Goal: Task Accomplishment & Management: Complete application form

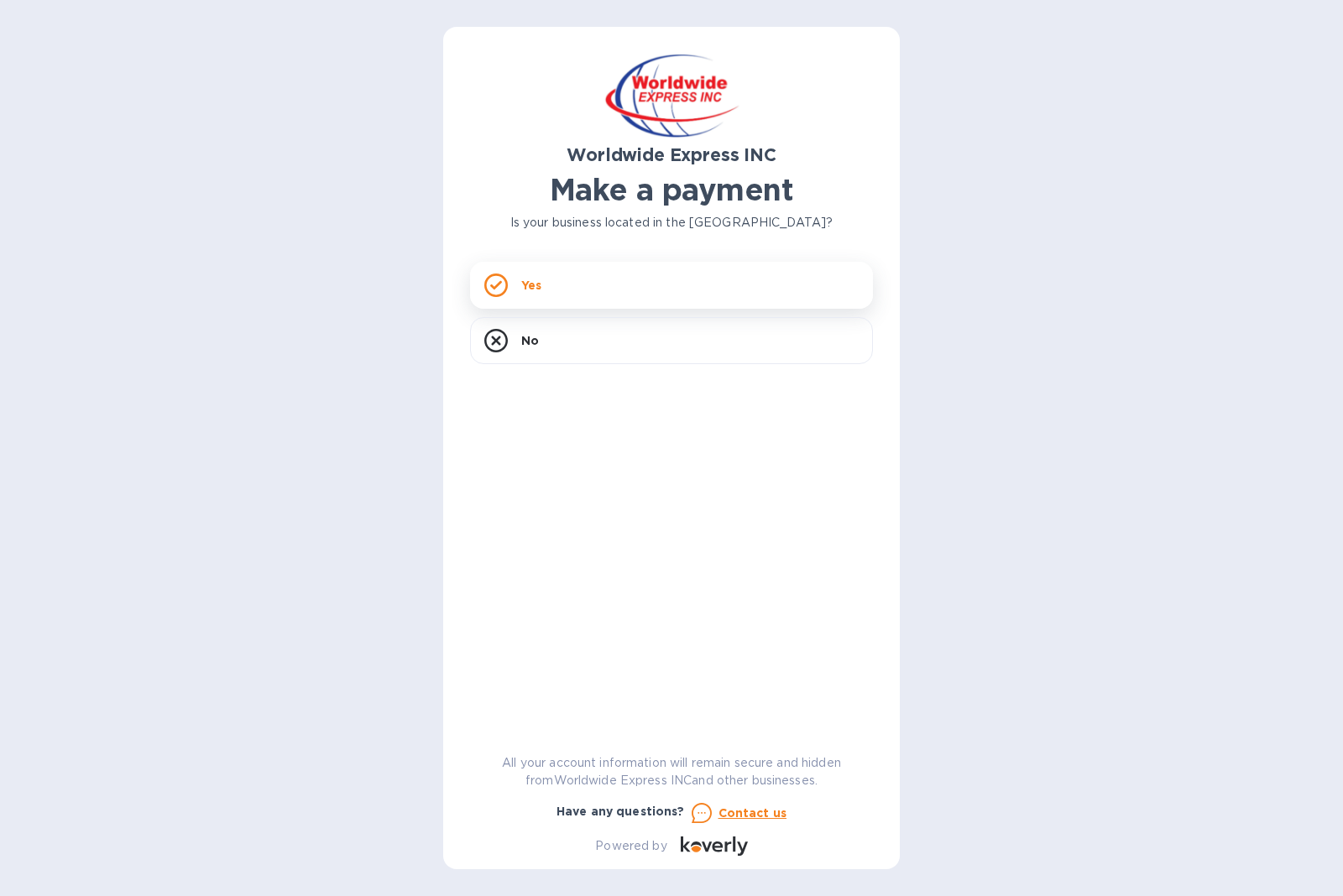
click at [637, 290] on div "Yes" at bounding box center [672, 286] width 403 height 47
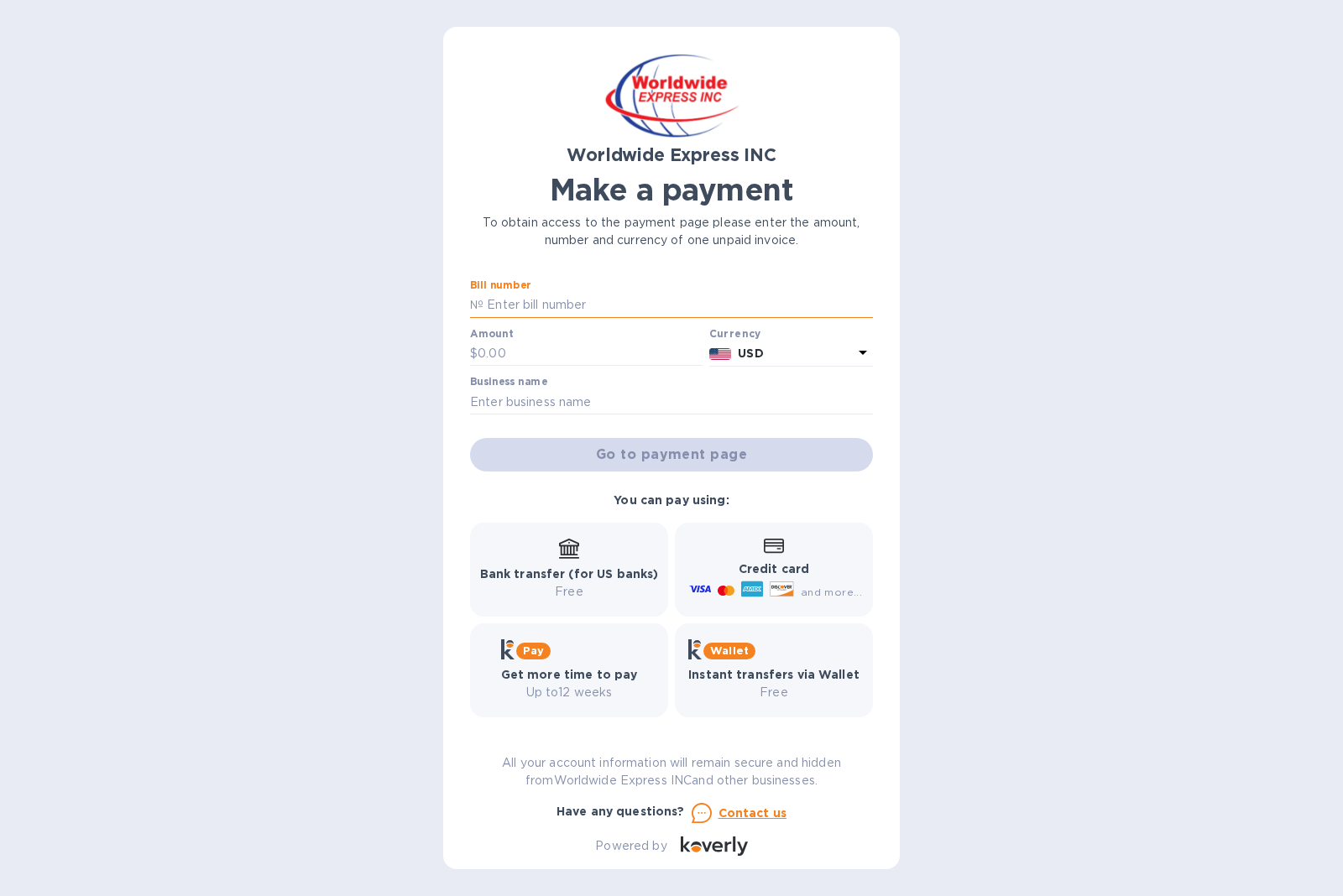
click at [544, 299] on input "text" at bounding box center [677, 306] width 389 height 26
paste input "B00024759"
click at [483, 308] on input "B00024759" at bounding box center [677, 306] width 389 height 26
type input "B00024759"
click at [493, 353] on input "text" at bounding box center [590, 354] width 225 height 26
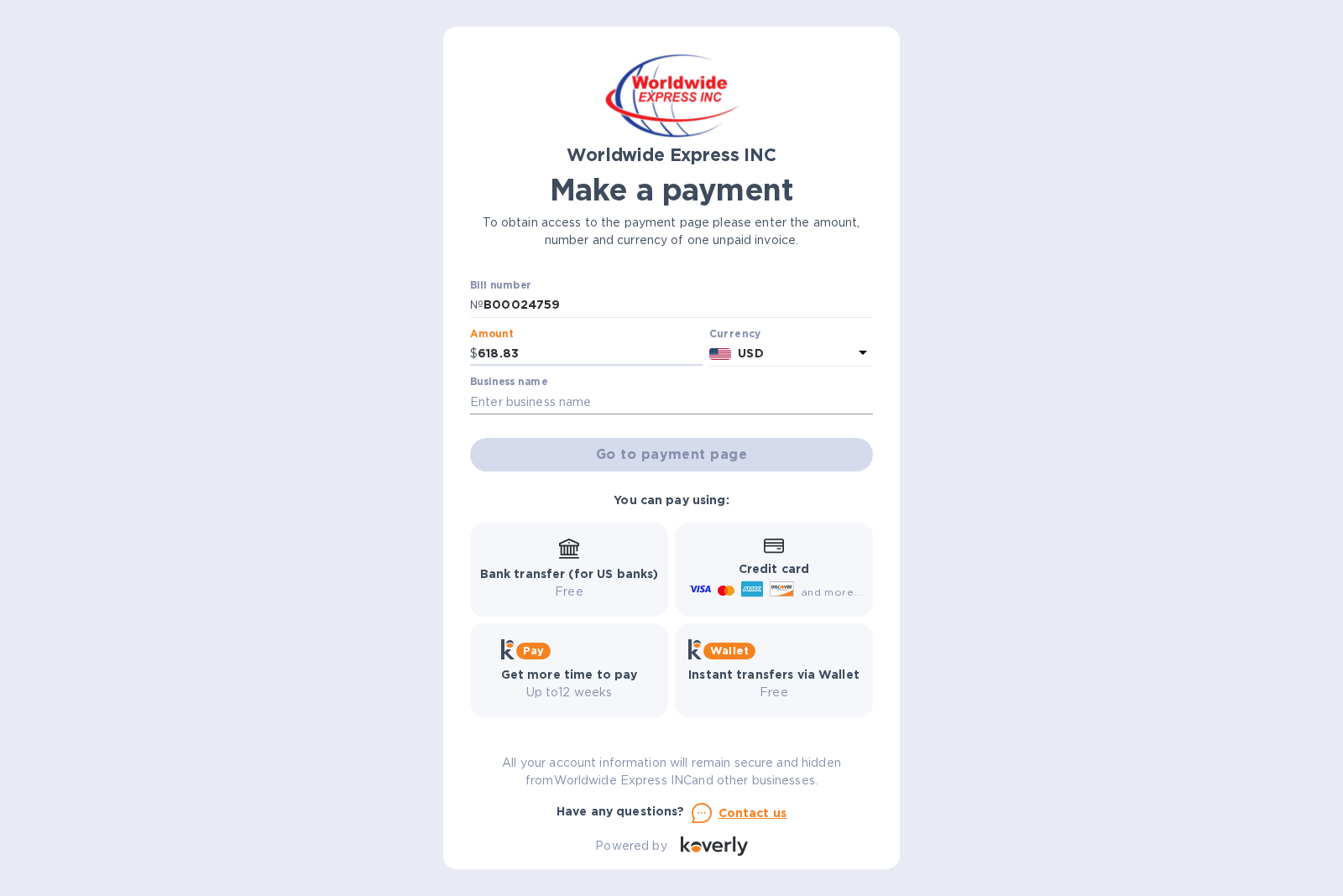
type input "618.83"
click at [494, 394] on input "text" at bounding box center [672, 402] width 403 height 26
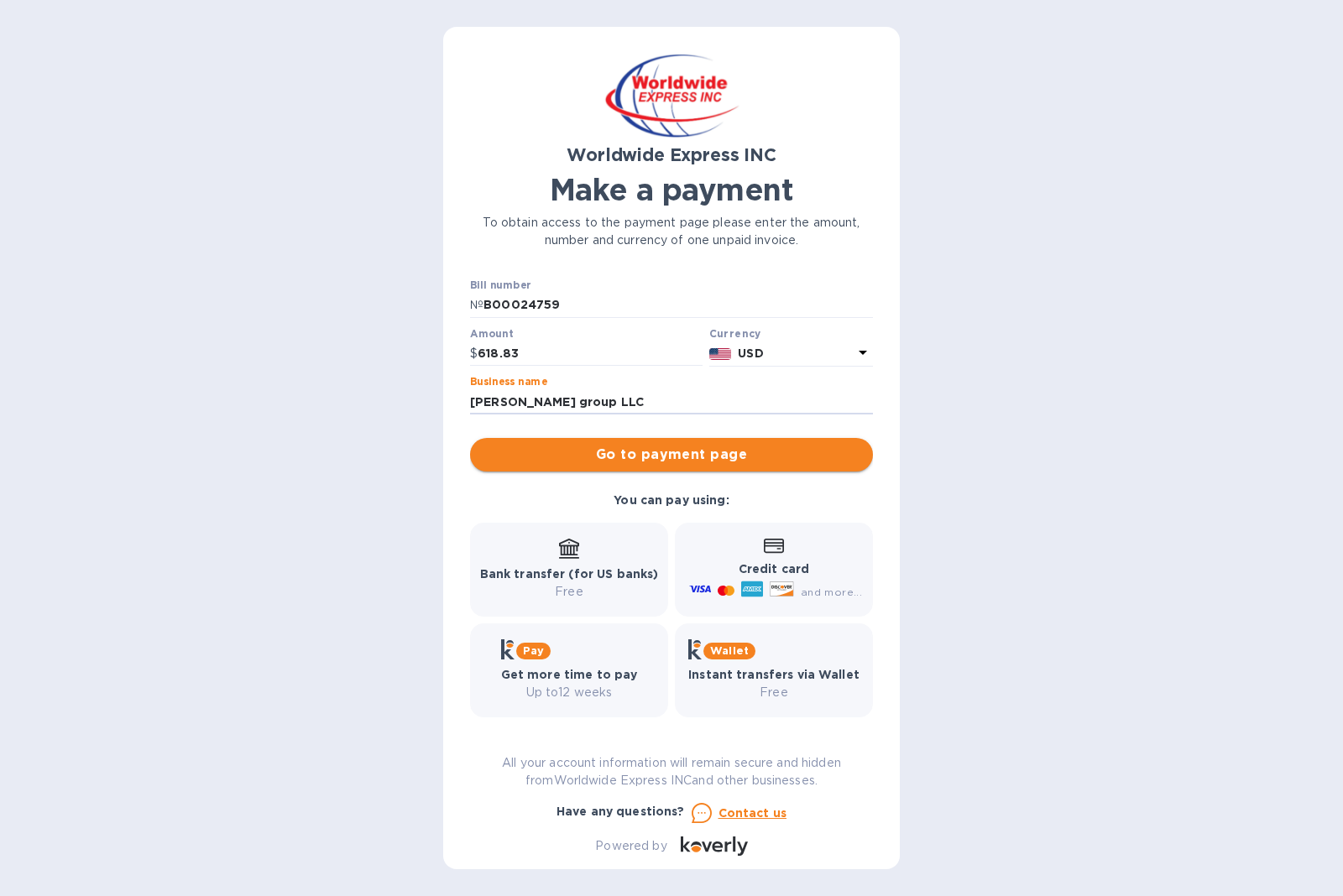
type input "[PERSON_NAME] group LLC"
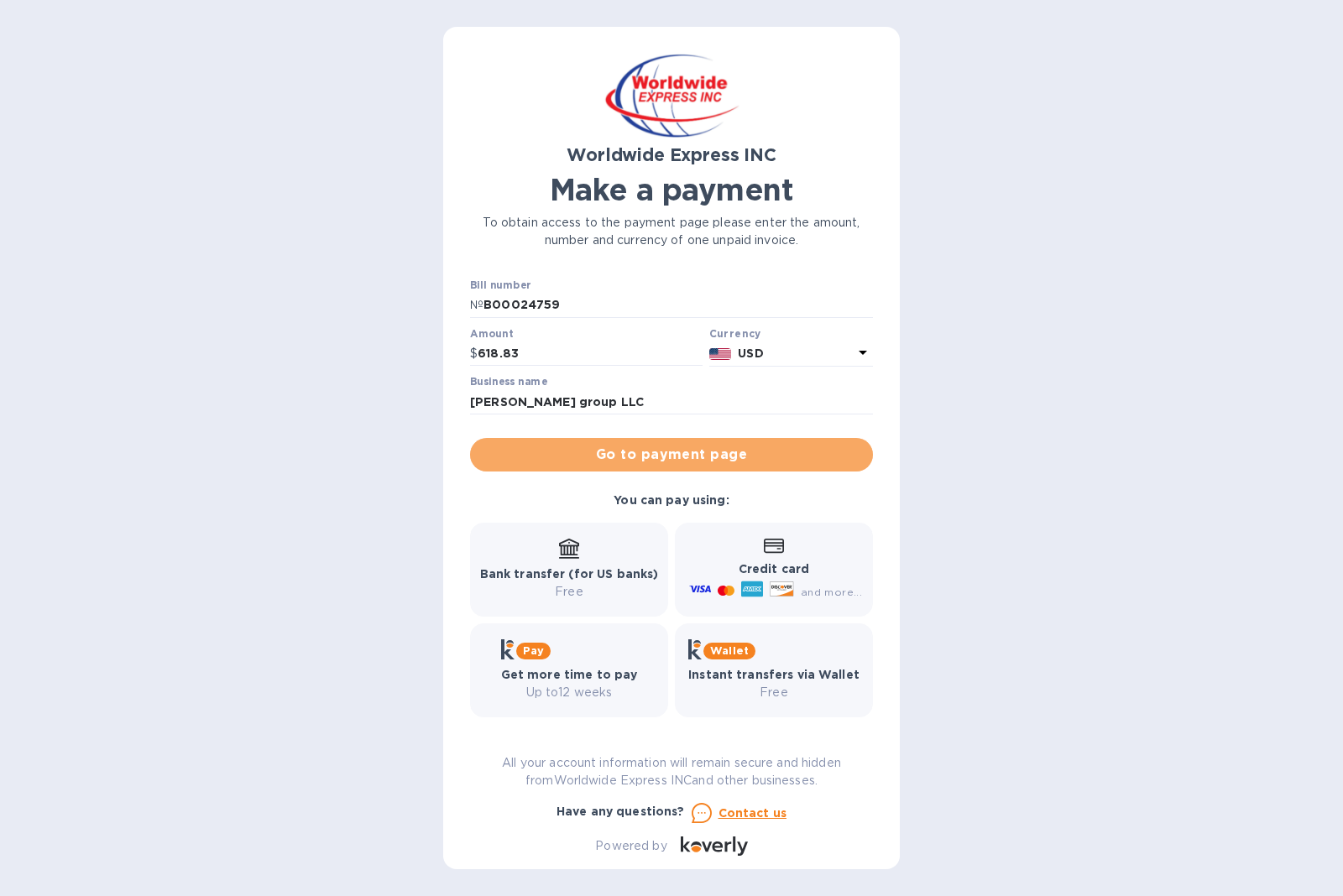
click at [540, 448] on span "Go to payment page" at bounding box center [671, 454] width 376 height 20
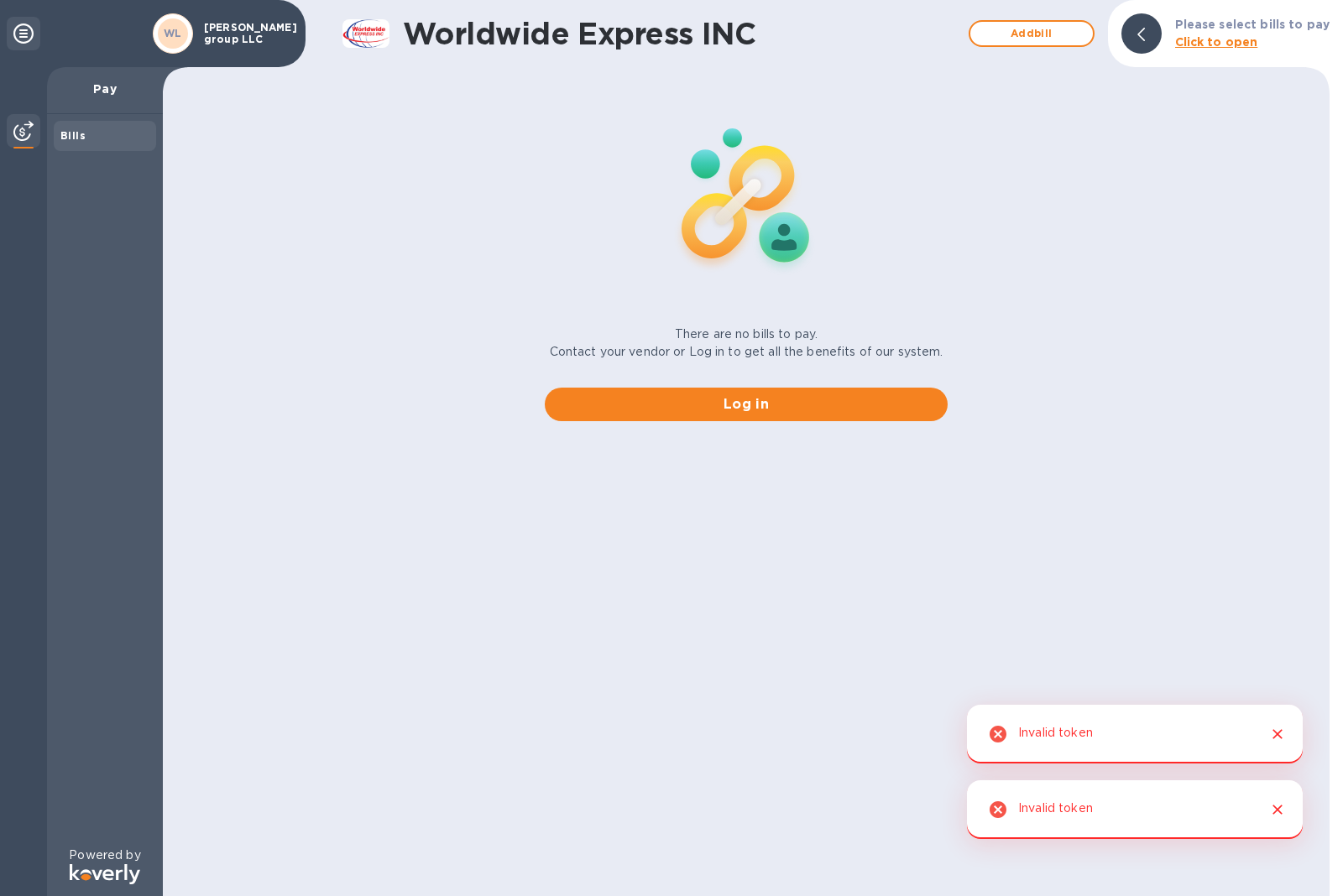
click at [96, 132] on div "Bills" at bounding box center [105, 135] width 89 height 17
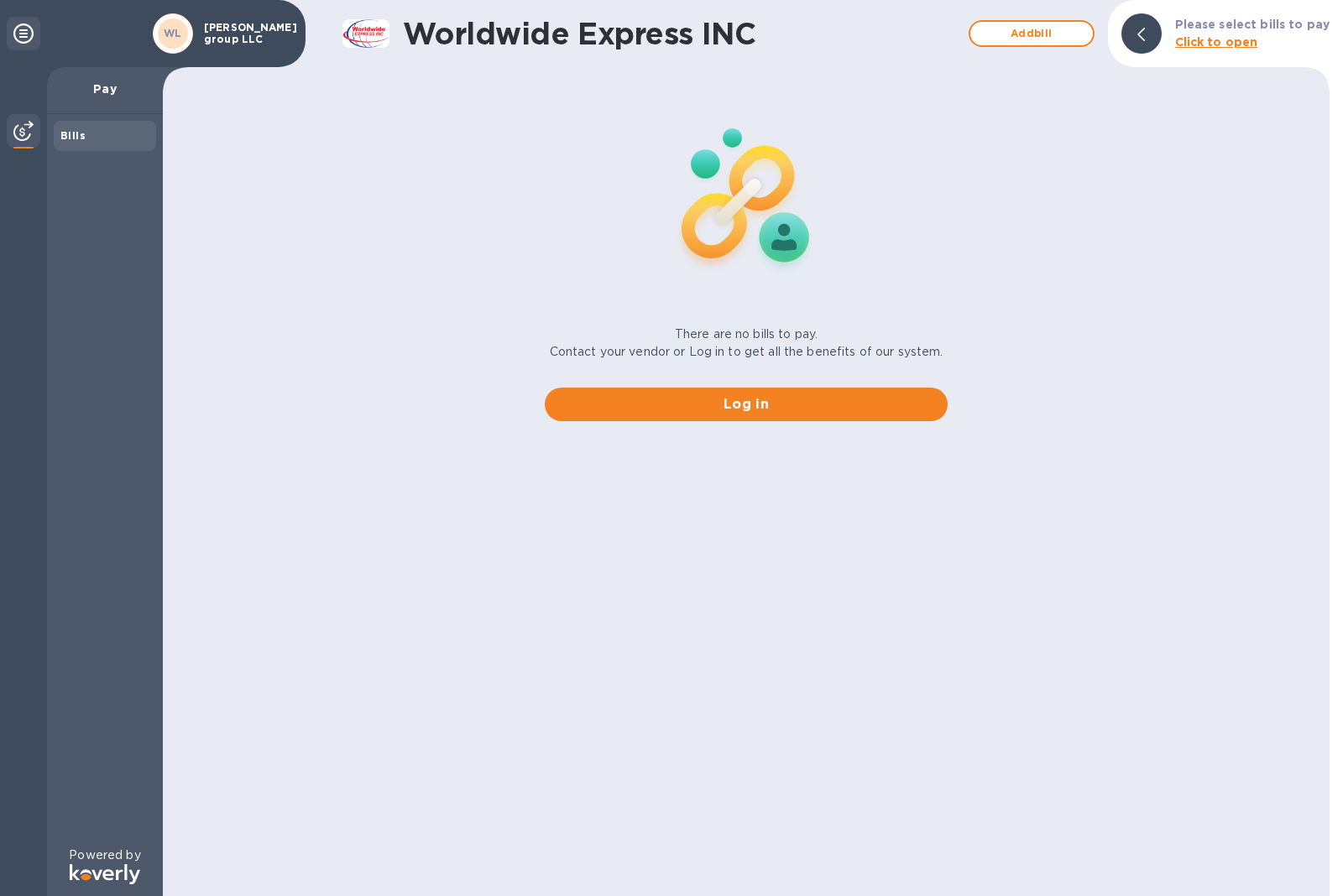
click at [1225, 43] on b "Click to open" at bounding box center [1217, 42] width 83 height 14
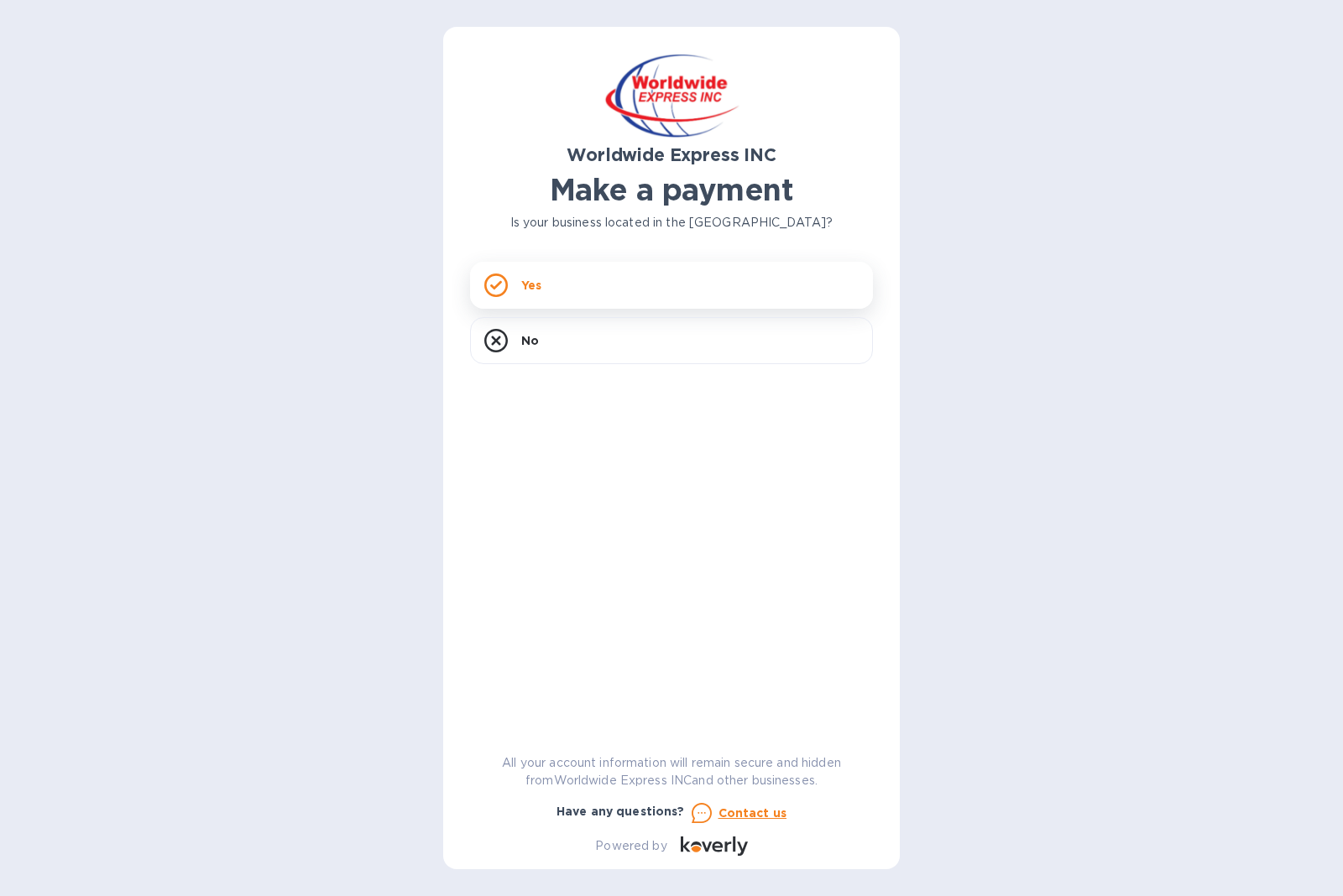
click at [579, 291] on div "Yes" at bounding box center [672, 286] width 403 height 47
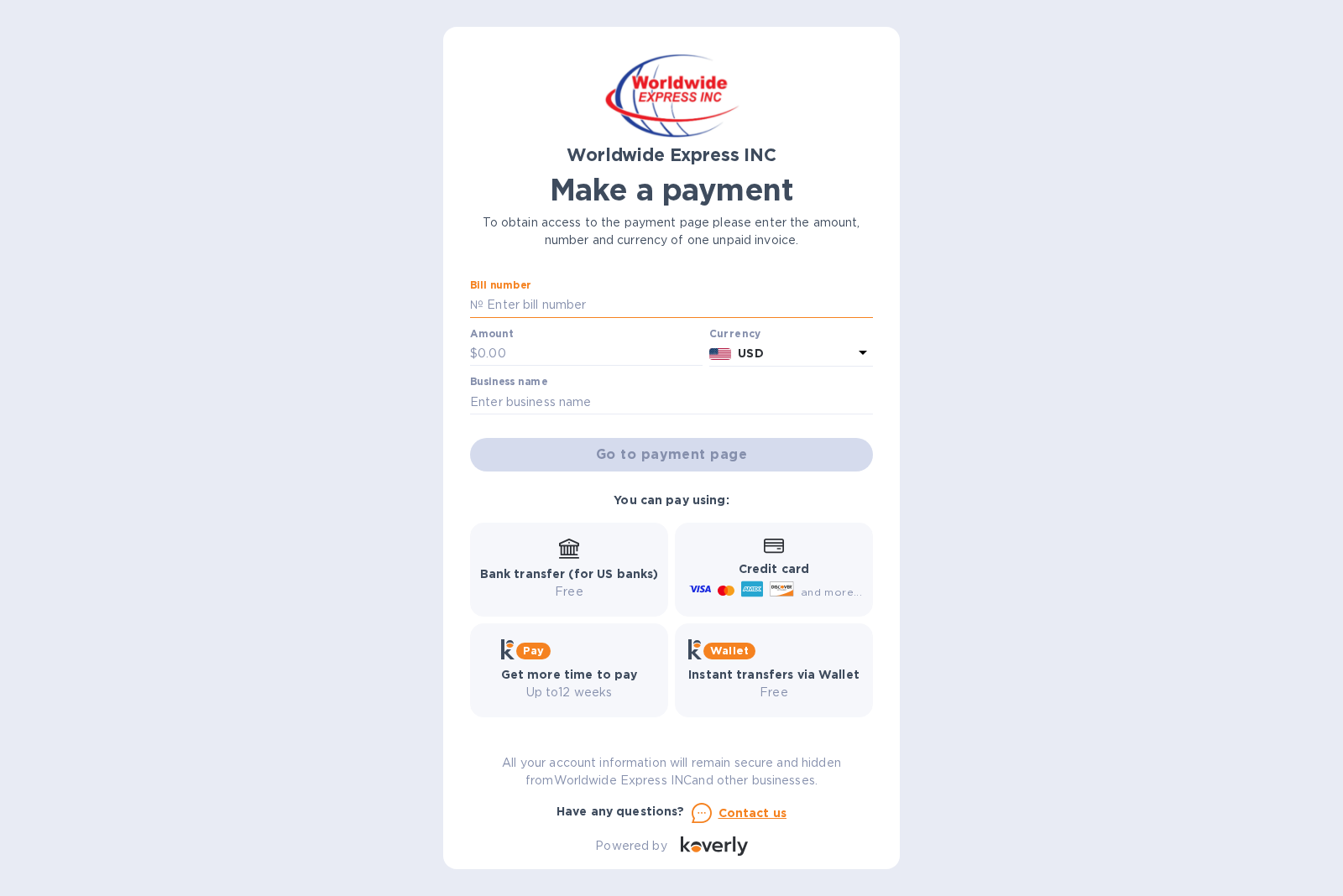
click at [556, 301] on input "text" at bounding box center [677, 306] width 389 height 26
paste input "B00024759"
type input "B00024759"
click at [514, 346] on input "text" at bounding box center [590, 354] width 225 height 26
type input "618.83"
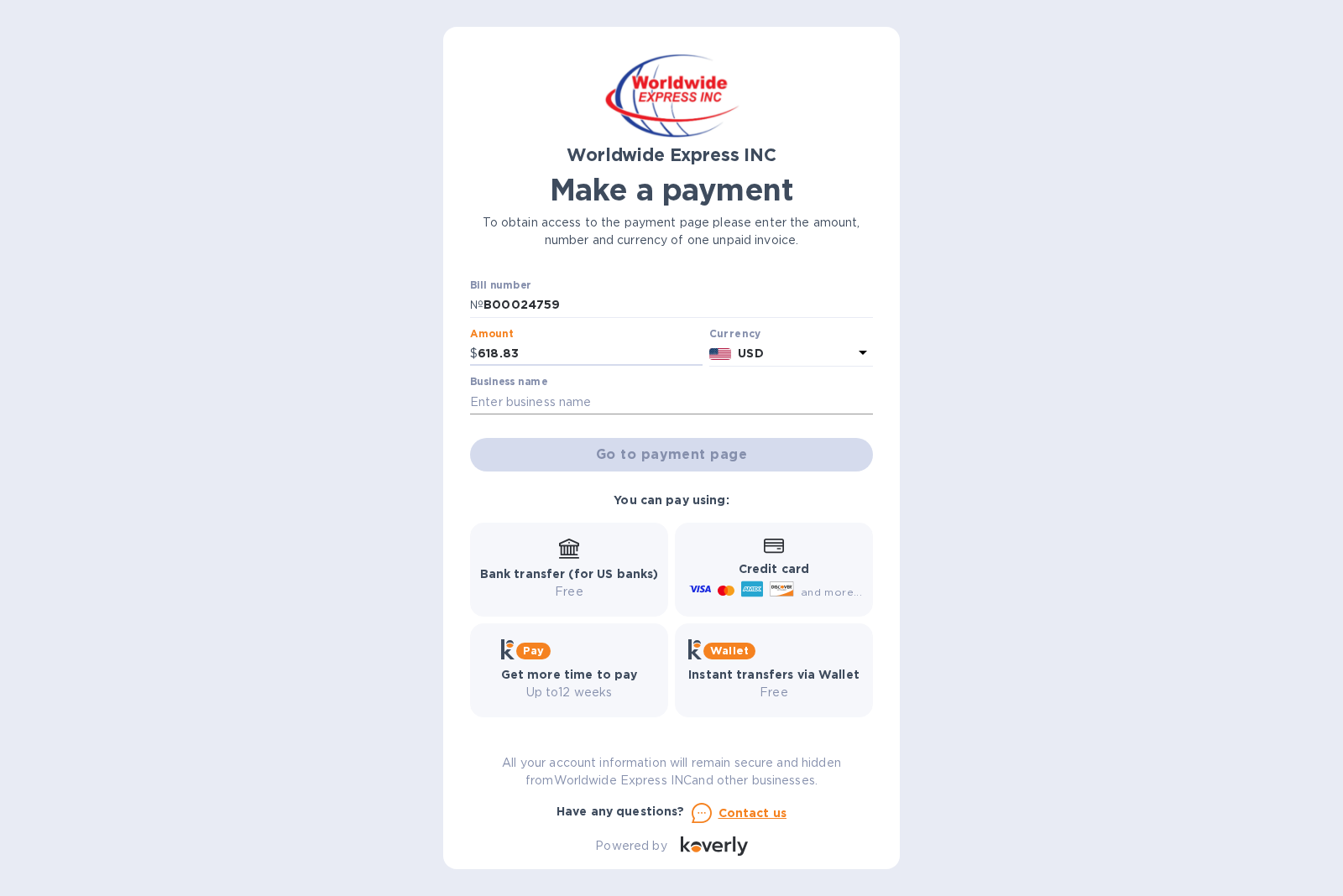
click at [586, 393] on input "text" at bounding box center [672, 402] width 403 height 26
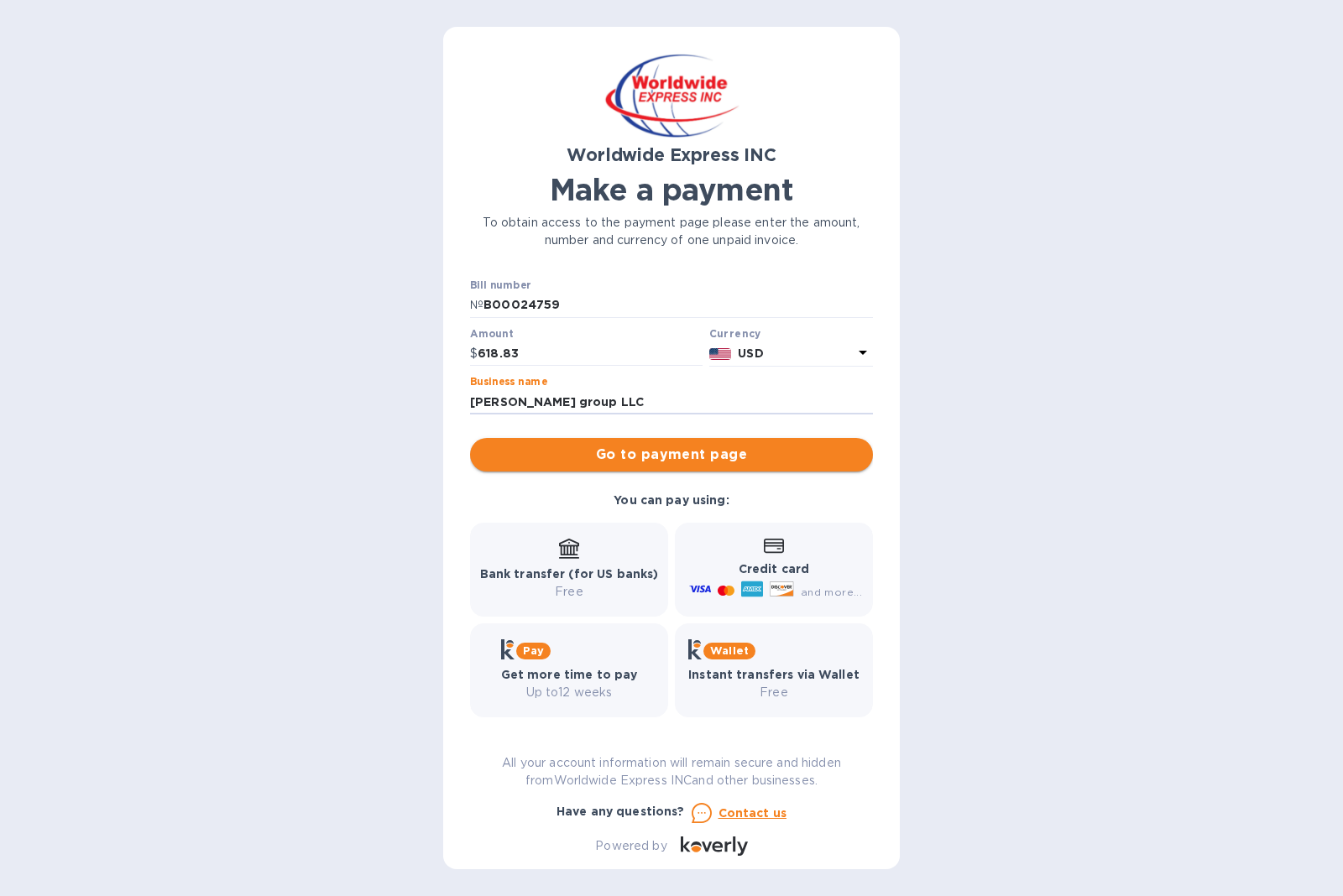
type input "[PERSON_NAME] group LLC"
click at [618, 454] on span "Go to payment page" at bounding box center [671, 454] width 376 height 20
